Goal: Navigation & Orientation: Go to known website

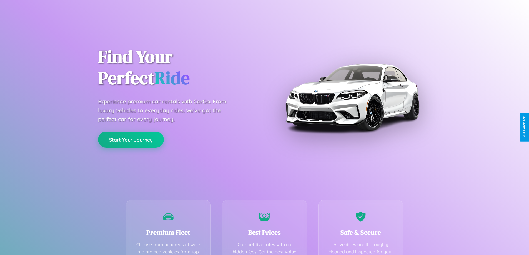
click at [131, 140] on button "Start Your Journey" at bounding box center [131, 140] width 66 height 16
click at [131, 139] on button "Start Your Journey" at bounding box center [131, 140] width 66 height 16
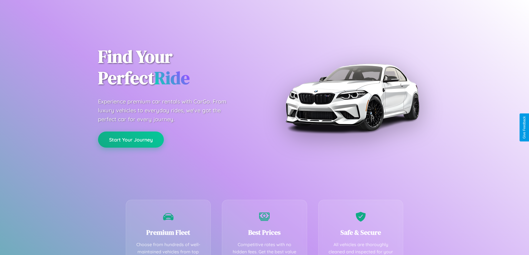
click at [131, 139] on button "Start Your Journey" at bounding box center [131, 140] width 66 height 16
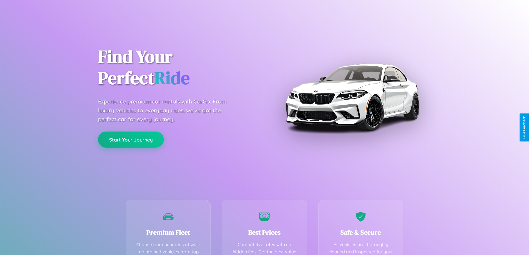
click at [131, 139] on button "Start Your Journey" at bounding box center [131, 140] width 66 height 16
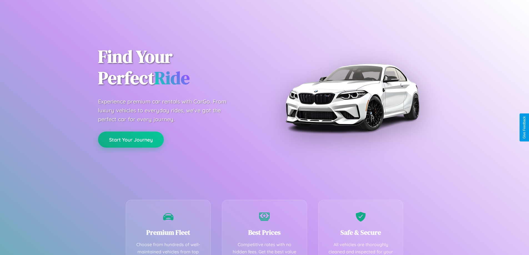
click at [131, 139] on button "Start Your Journey" at bounding box center [131, 140] width 66 height 16
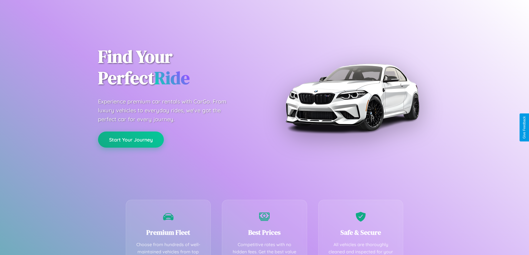
click at [131, 139] on button "Start Your Journey" at bounding box center [131, 140] width 66 height 16
